Goal: Information Seeking & Learning: Learn about a topic

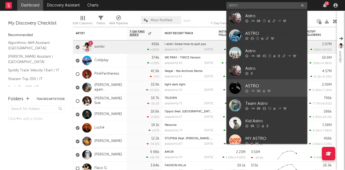
type input "astro"
click at [276, 84] on div "ASTRO" at bounding box center [274, 86] width 59 height 6
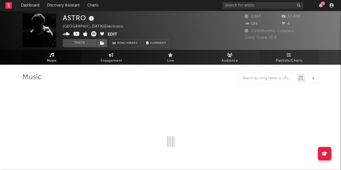
select select "1w"
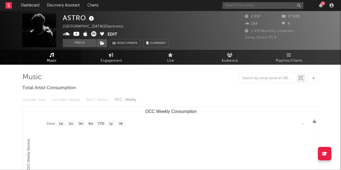
click at [256, 6] on input "text" at bounding box center [263, 5] width 81 height 7
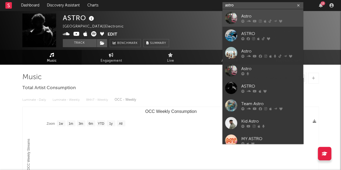
type input "astro"
click at [254, 14] on div "Astro" at bounding box center [270, 16] width 59 height 6
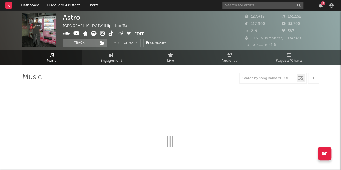
select select "6m"
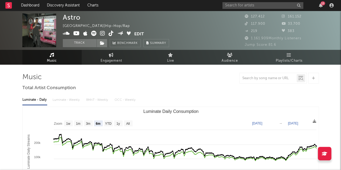
click at [254, 15] on span "127.412" at bounding box center [255, 17] width 20 height 4
click at [289, 58] on span "Playlists/Charts" at bounding box center [289, 61] width 27 height 6
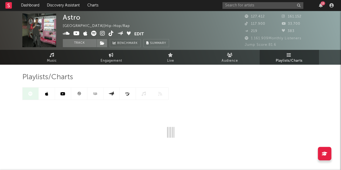
click at [52, 91] on link at bounding box center [47, 94] width 16 height 12
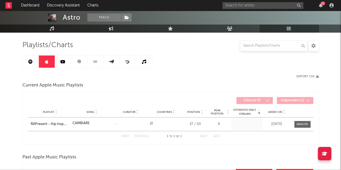
scroll to position [29, 0]
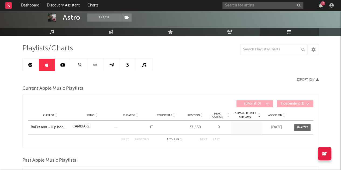
click at [281, 98] on div "Estimated Daily Streams Playlist Song Curator Countries Position Peak Position …" at bounding box center [170, 104] width 285 height 12
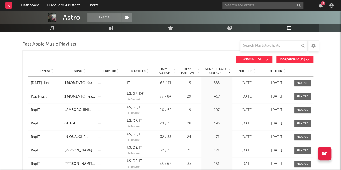
scroll to position [145, 0]
click at [276, 70] on span "Exited On" at bounding box center [275, 71] width 14 height 3
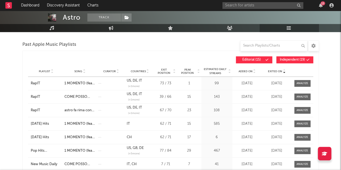
click at [276, 70] on span "Exited On" at bounding box center [275, 71] width 14 height 3
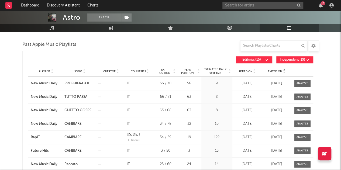
scroll to position [67, 0]
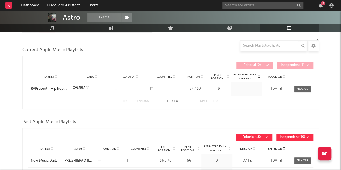
click at [252, 73] on span "Estimated Daily Streams" at bounding box center [245, 77] width 25 height 8
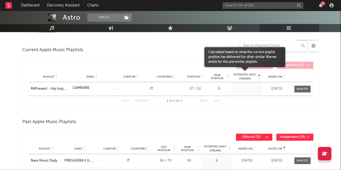
click at [252, 73] on span "Estimated Daily Streams" at bounding box center [245, 77] width 25 height 8
click at [253, 73] on span "Estimated Daily Streams" at bounding box center [245, 77] width 25 height 8
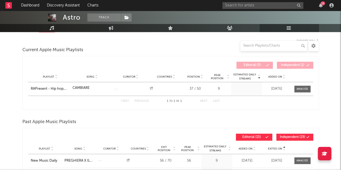
click at [263, 81] on div "Playlist Song Curator Genre Countries Country Chart Type Position Peak Position…" at bounding box center [170, 76] width 285 height 11
click at [268, 78] on span "Added On" at bounding box center [275, 76] width 14 height 3
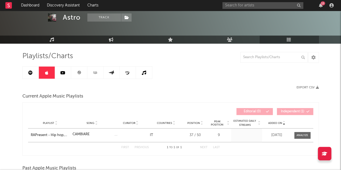
scroll to position [19, 0]
